Goal: Information Seeking & Learning: Learn about a topic

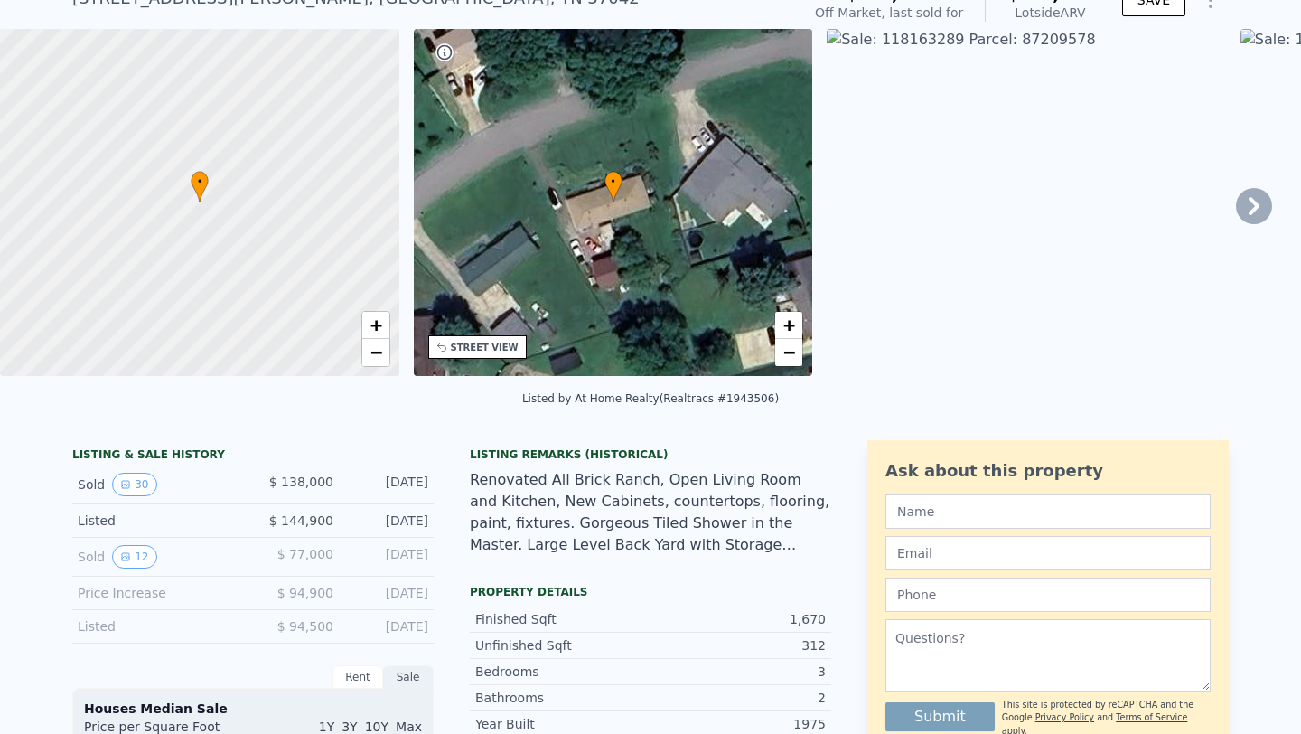
scroll to position [93, 0]
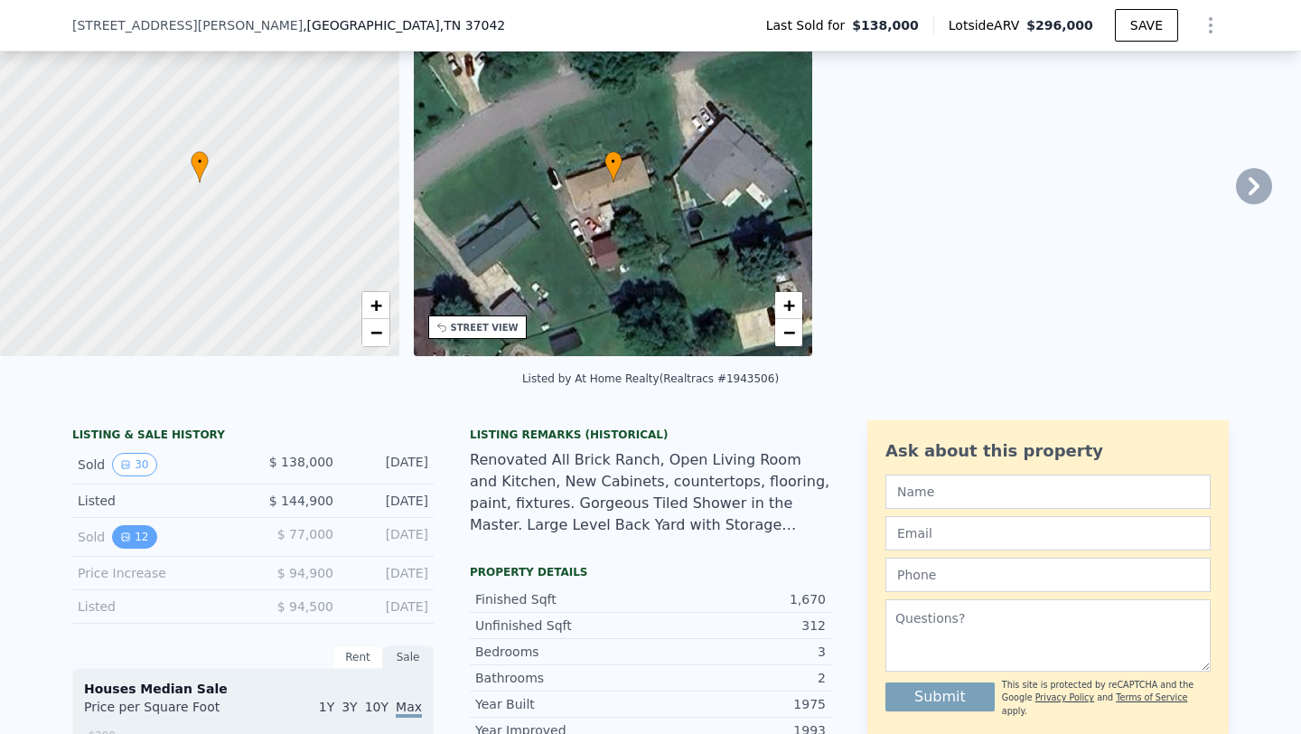
click at [124, 535] on icon "View historical data" at bounding box center [125, 536] width 7 height 7
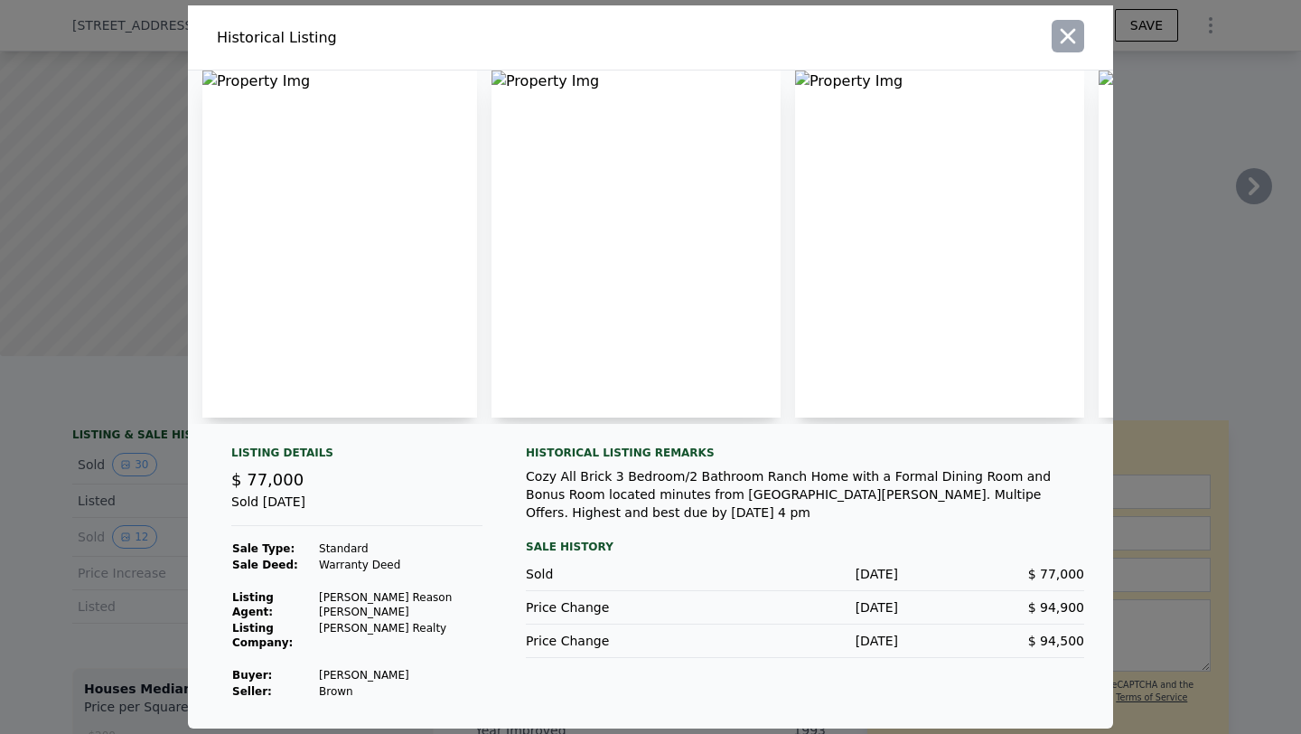
click at [1059, 43] on icon "button" at bounding box center [1067, 35] width 25 height 25
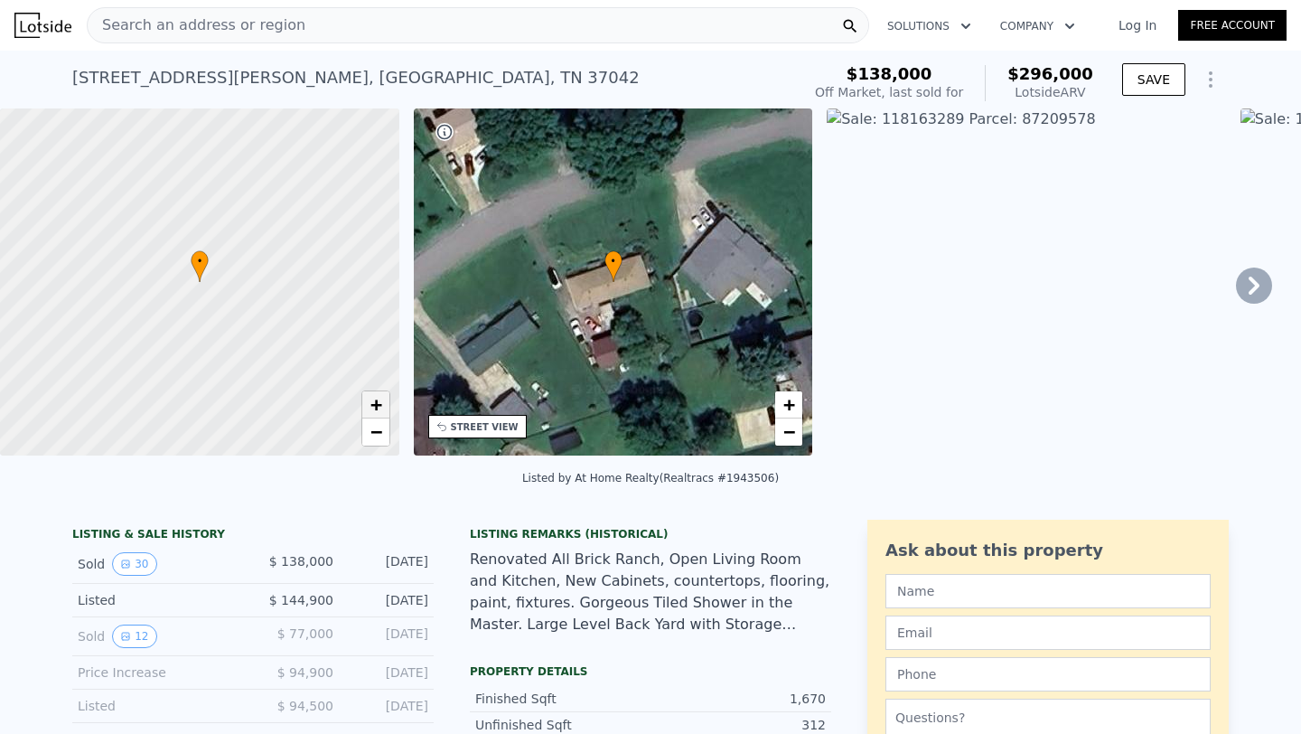
click at [385, 408] on link "+" at bounding box center [375, 404] width 27 height 27
click at [791, 424] on span "−" at bounding box center [789, 431] width 12 height 23
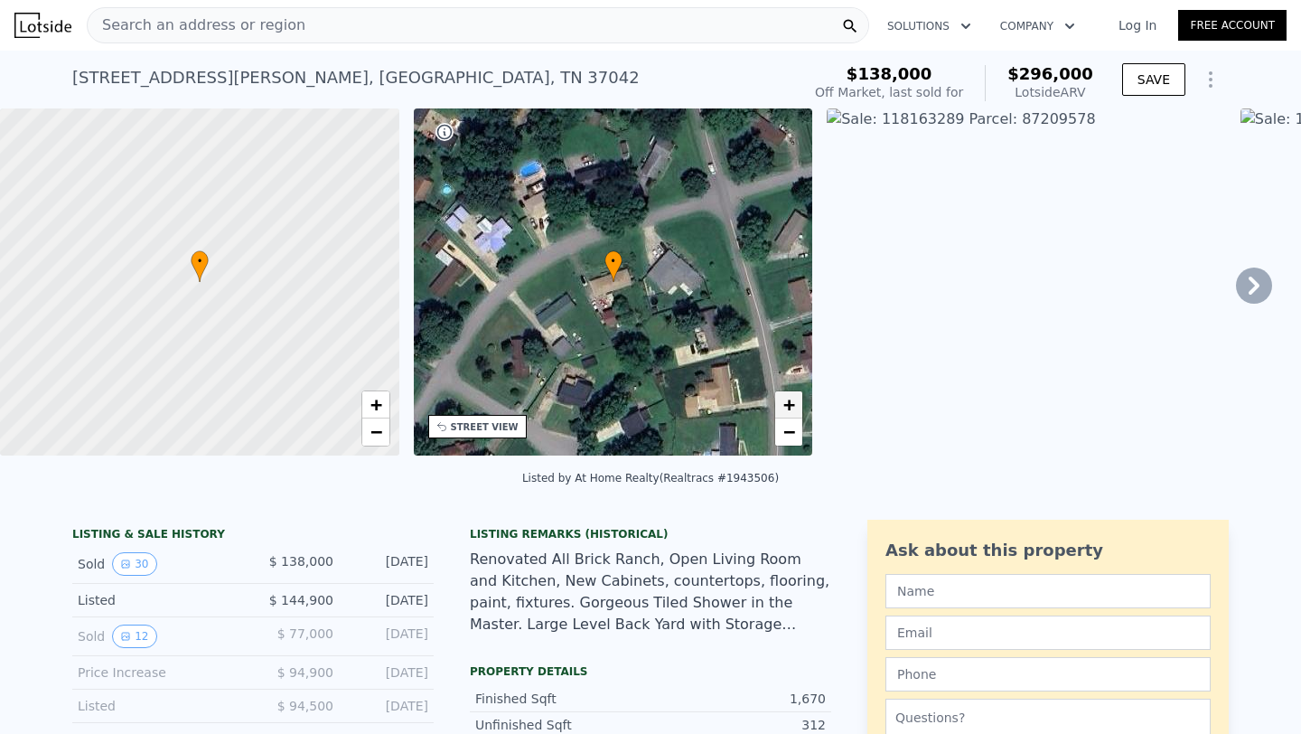
click at [792, 404] on span "+" at bounding box center [789, 404] width 12 height 23
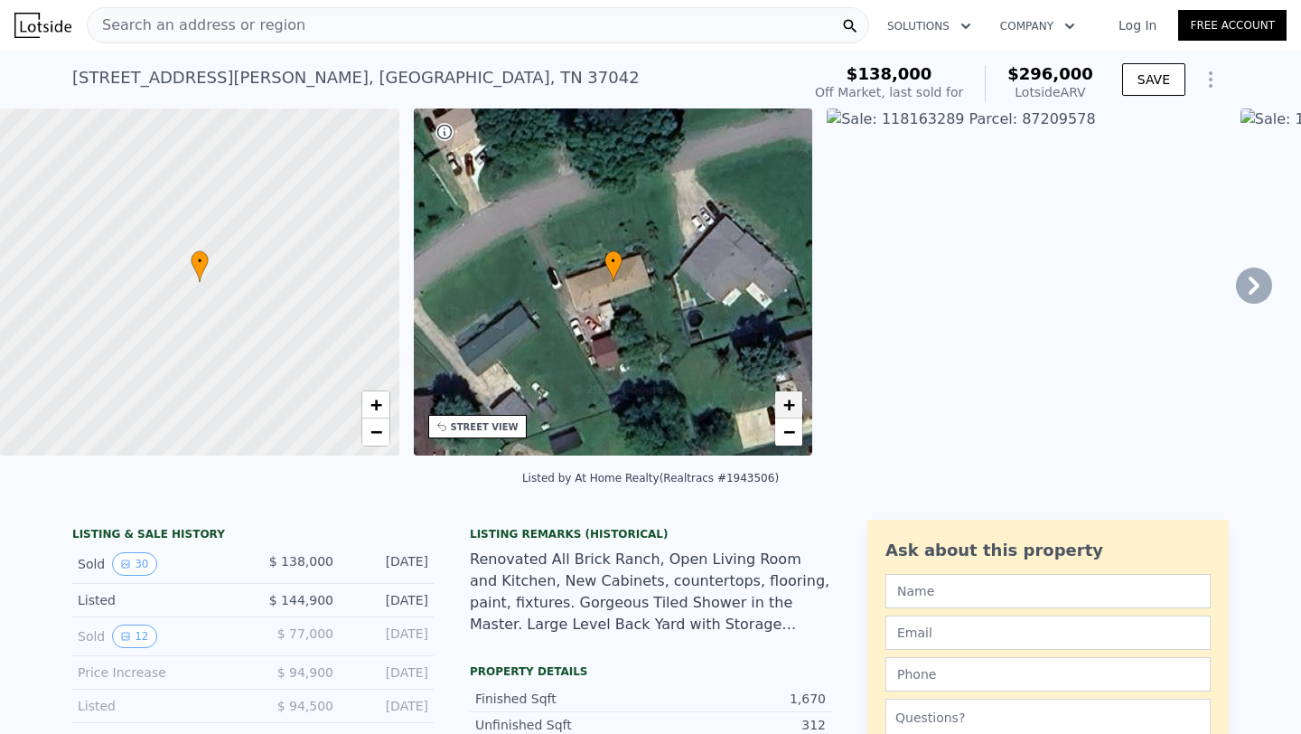
click at [792, 404] on span "+" at bounding box center [789, 404] width 12 height 23
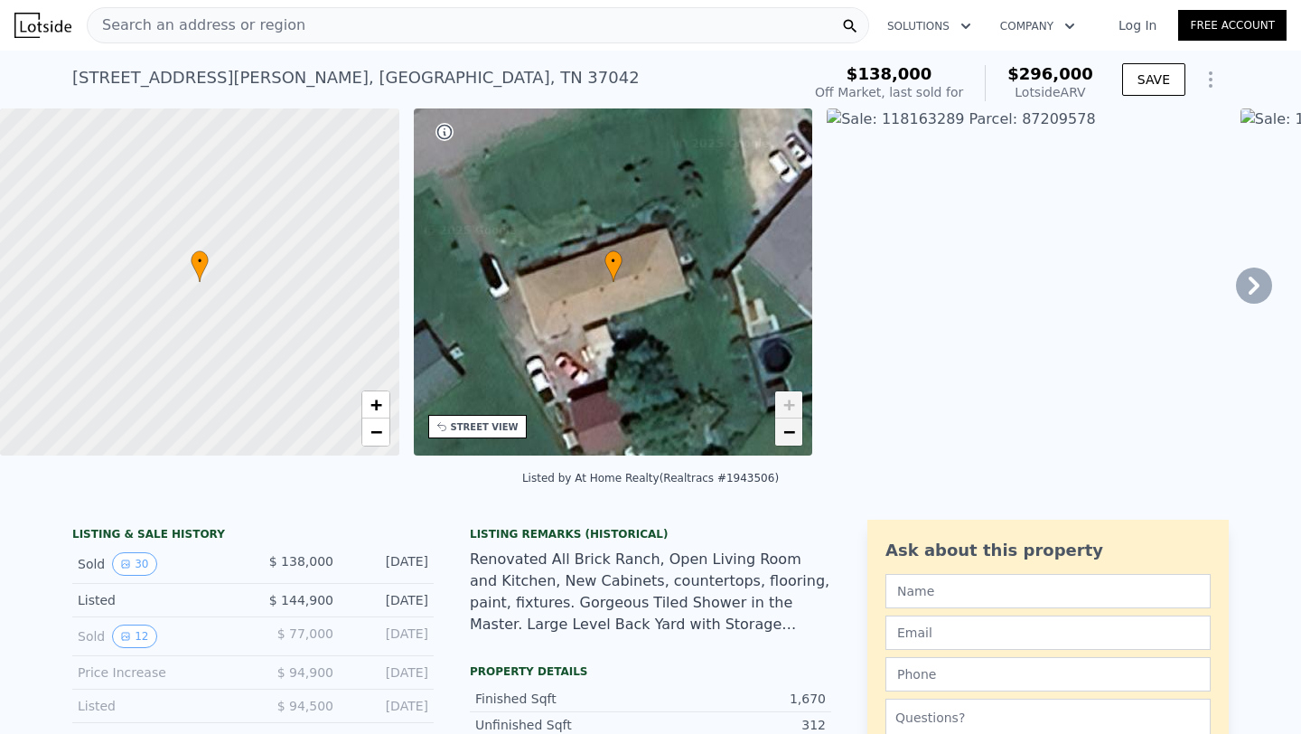
click at [790, 428] on span "−" at bounding box center [789, 431] width 12 height 23
